Goal: Check status: Check status

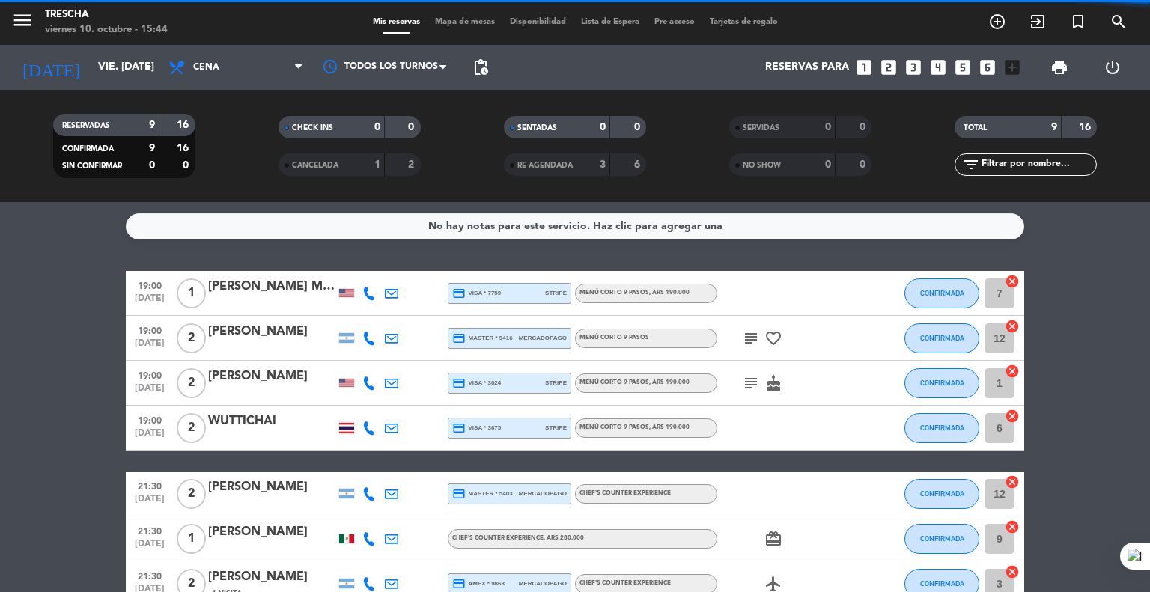
scroll to position [75, 0]
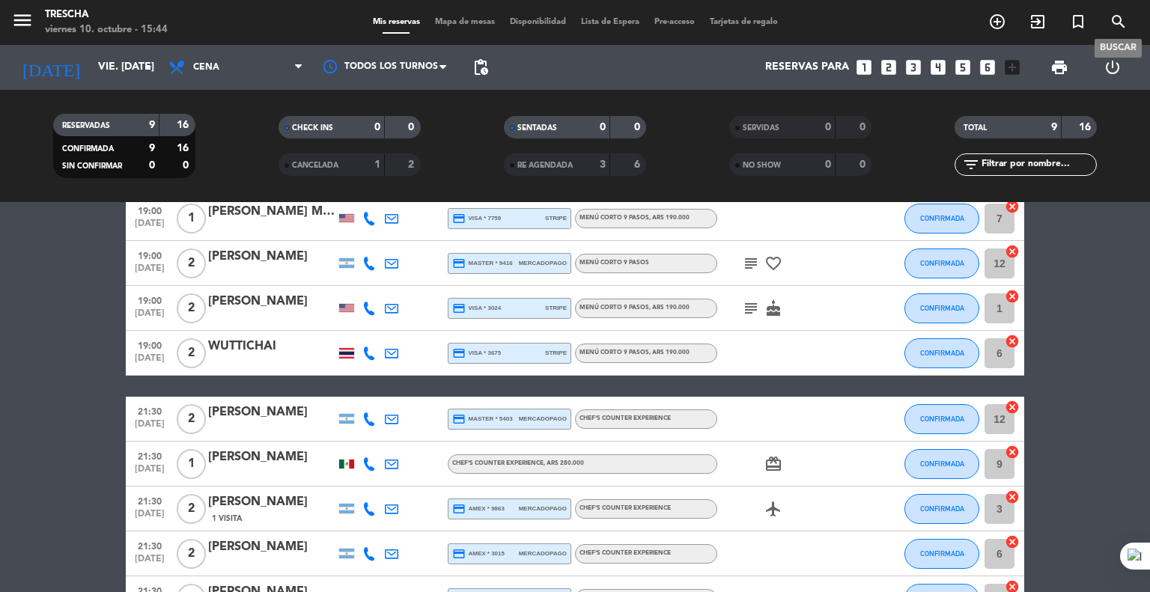
click at [1125, 23] on icon "search" at bounding box center [1119, 22] width 18 height 18
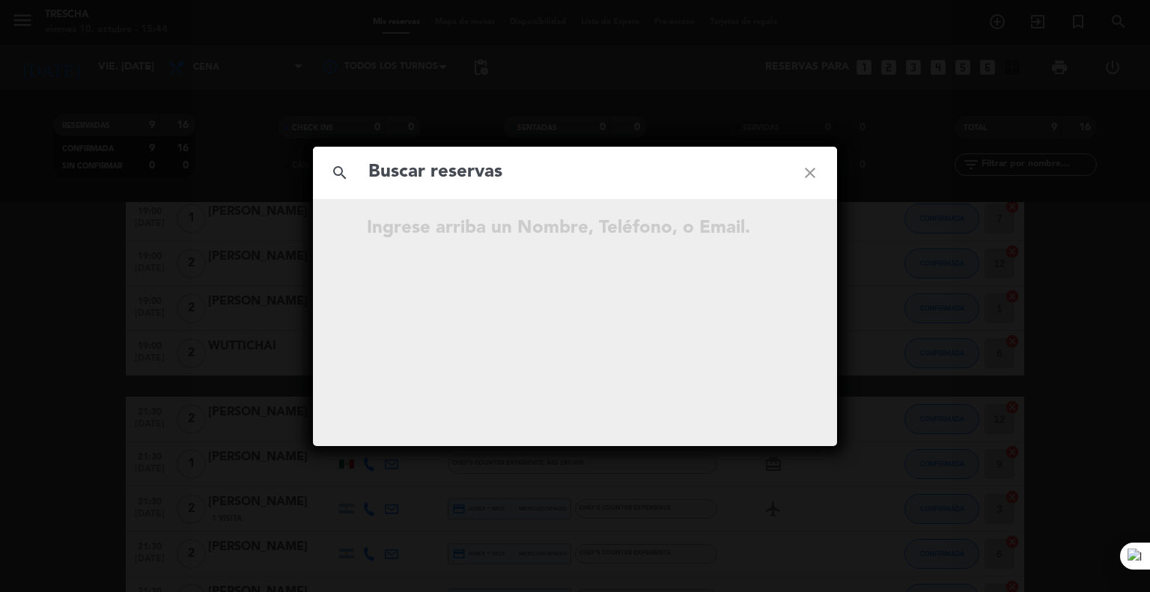
click at [574, 169] on input "text" at bounding box center [575, 172] width 416 height 31
type input "umair"
click at [812, 175] on icon "close" at bounding box center [810, 173] width 54 height 54
click at [809, 173] on icon "close" at bounding box center [810, 173] width 54 height 54
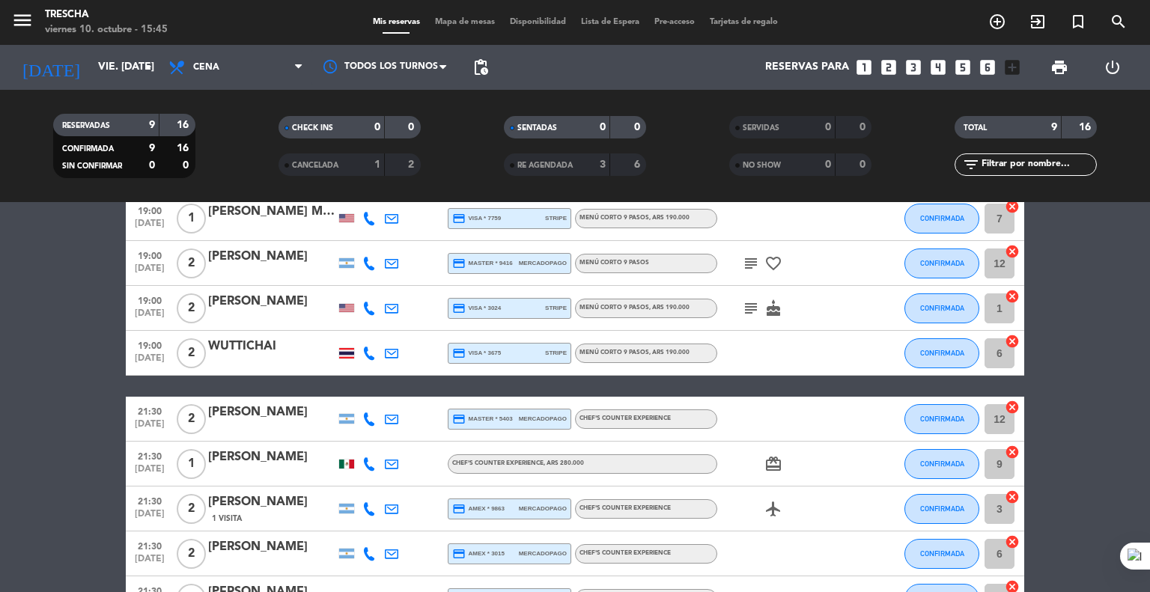
click at [0, 338] on bookings-row "19:00 [DATE] 1 [PERSON_NAME] Me [PERSON_NAME] credit_card visa * 7759 stripe Me…" at bounding box center [575, 408] width 1150 height 425
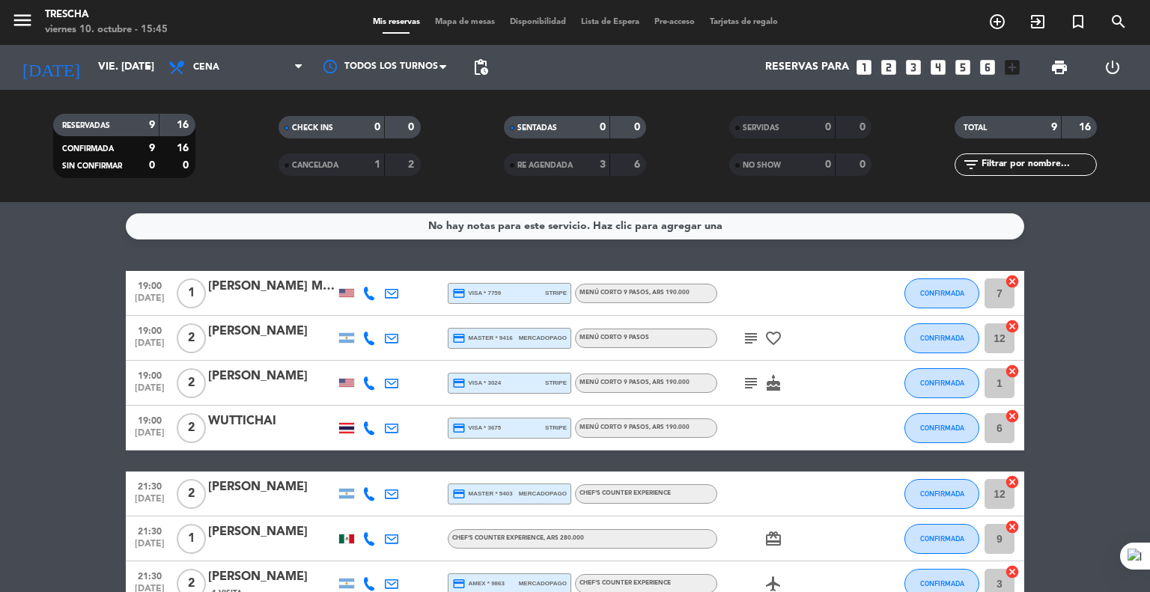
scroll to position [150, 0]
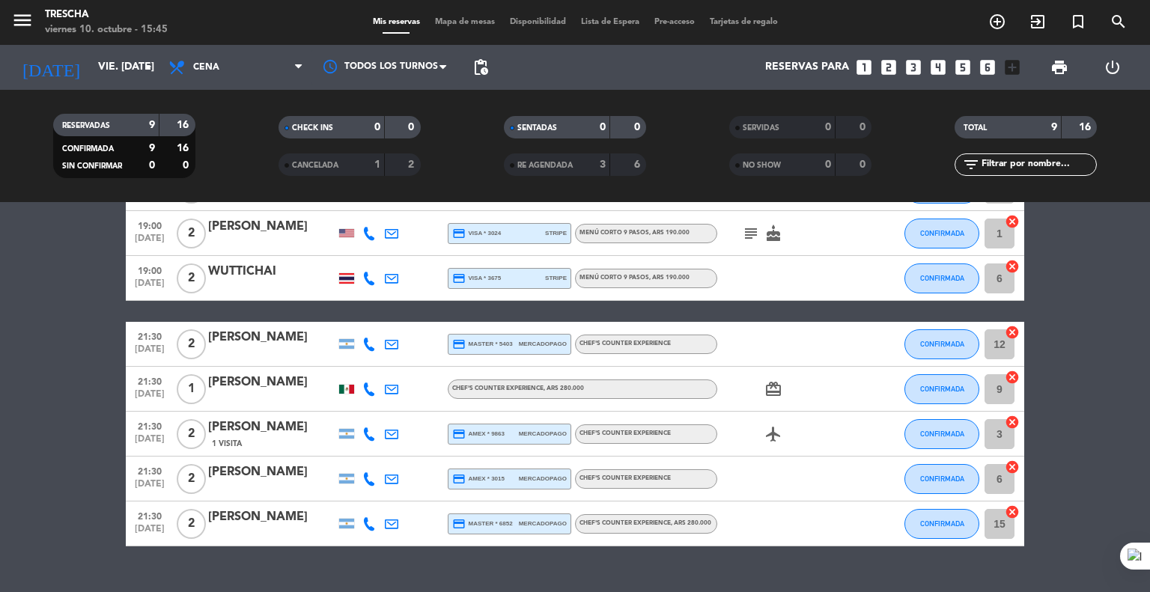
click at [81, 477] on bookings-row "19:00 [DATE] 1 [PERSON_NAME] Me [PERSON_NAME] credit_card visa * 7759 stripe Me…" at bounding box center [575, 333] width 1150 height 425
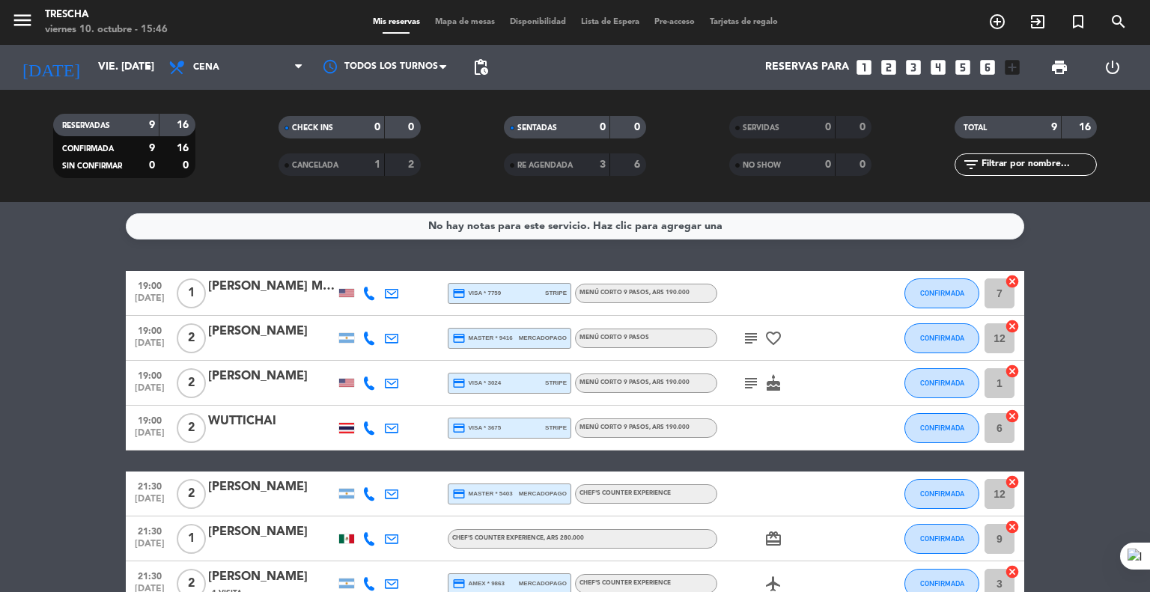
click at [94, 449] on bookings-row "19:00 [DATE] 1 [PERSON_NAME] Me [PERSON_NAME] credit_card visa * 7759 stripe Me…" at bounding box center [575, 483] width 1150 height 425
